Goal: Book appointment/travel/reservation

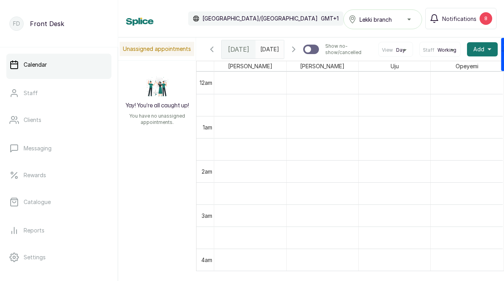
scroll to position [265, 0]
click at [270, 49] on span at bounding box center [276, 47] width 15 height 13
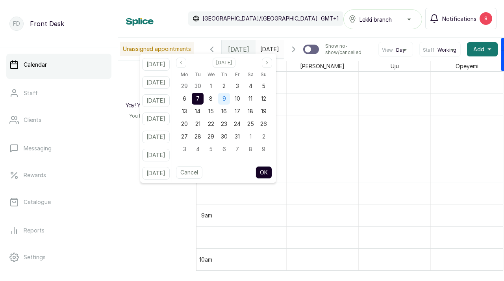
click at [230, 99] on div "9" at bounding box center [224, 99] width 12 height 12
click at [272, 169] on button "OK" at bounding box center [264, 172] width 17 height 13
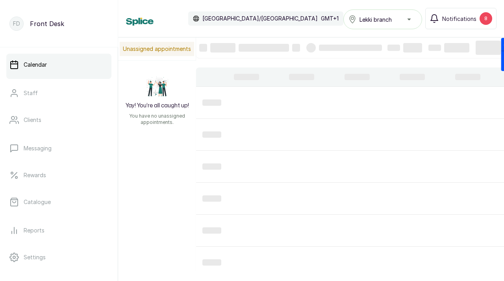
type input "[DATE]"
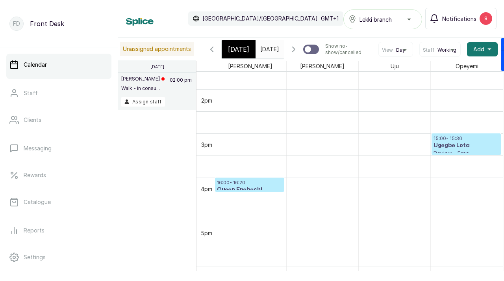
scroll to position [632, 0]
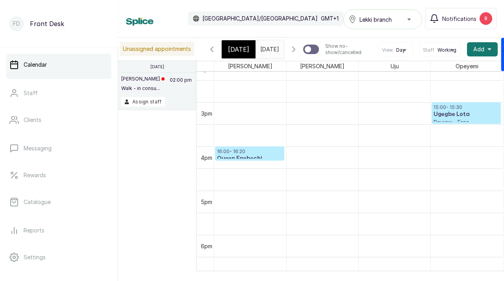
click at [234, 153] on p "16:00 - 16:20" at bounding box center [249, 151] width 65 height 6
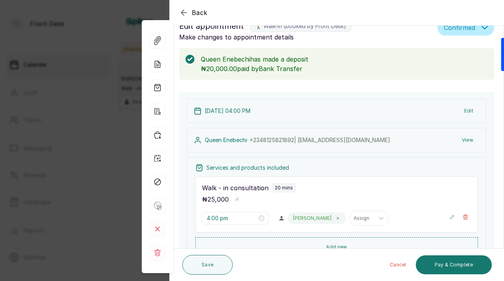
scroll to position [22, 0]
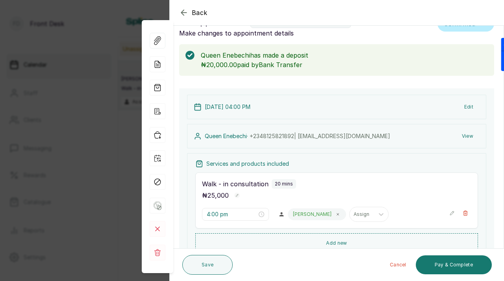
click at [469, 102] on button "Edit" at bounding box center [469, 107] width 22 height 14
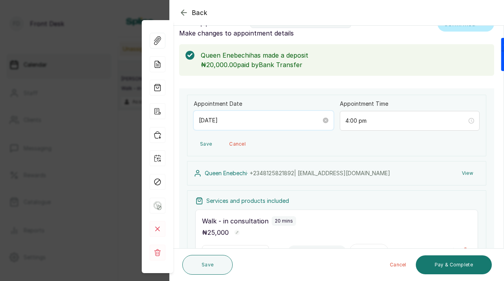
click at [277, 120] on input "[DATE]" at bounding box center [260, 120] width 123 height 9
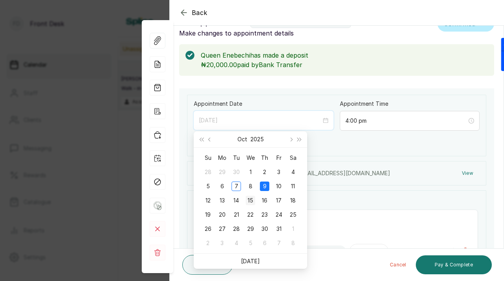
type input "[DATE]"
click at [249, 200] on div "15" at bounding box center [250, 199] width 9 height 9
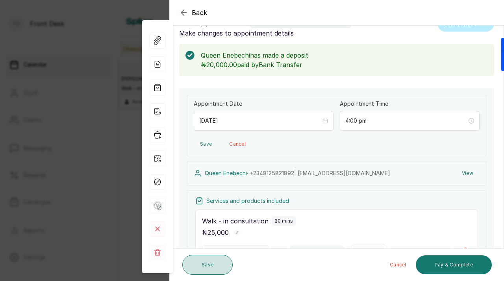
click at [193, 260] on button "Save" at bounding box center [207, 265] width 50 height 20
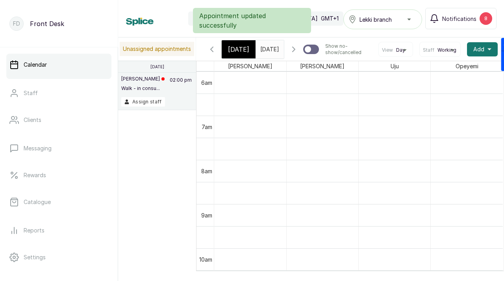
scroll to position [0, 0]
